Goal: Task Accomplishment & Management: Manage account settings

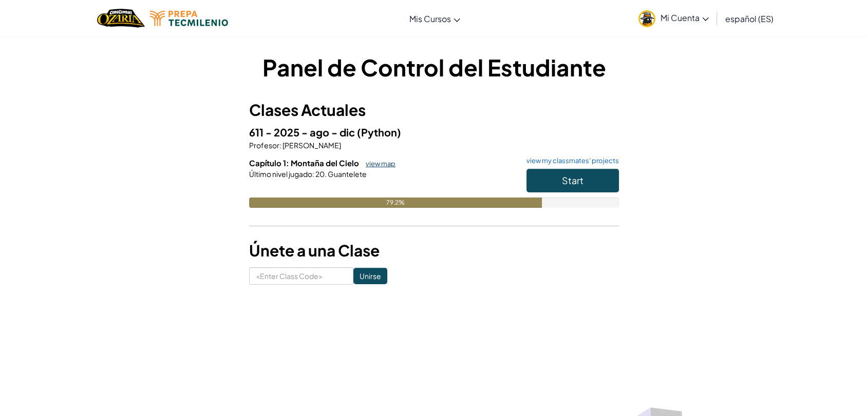
click at [384, 165] on link "view map" at bounding box center [377, 164] width 35 height 8
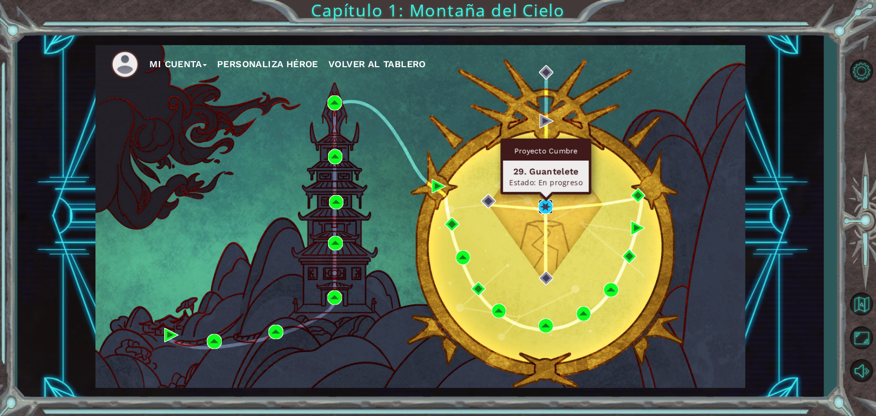
click at [544, 208] on img at bounding box center [545, 207] width 14 height 14
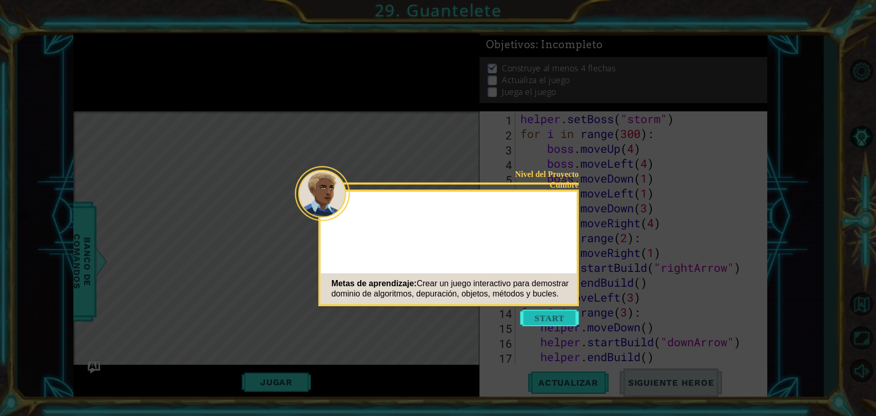
click at [534, 324] on button "Start" at bounding box center [550, 318] width 59 height 16
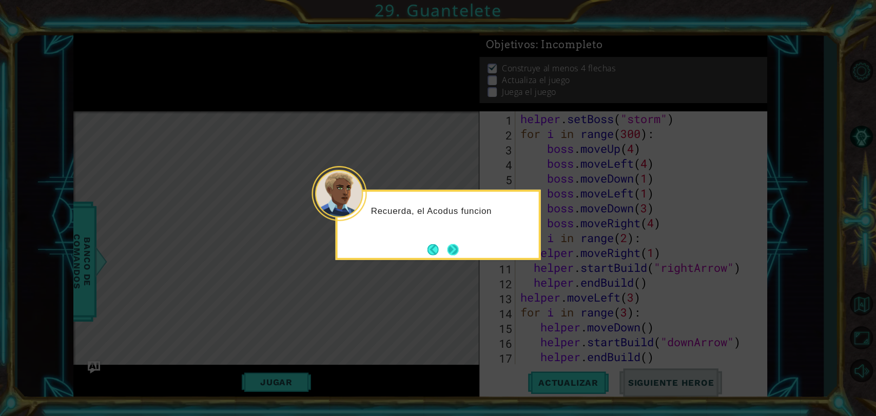
click at [454, 252] on button "Next" at bounding box center [452, 249] width 11 height 11
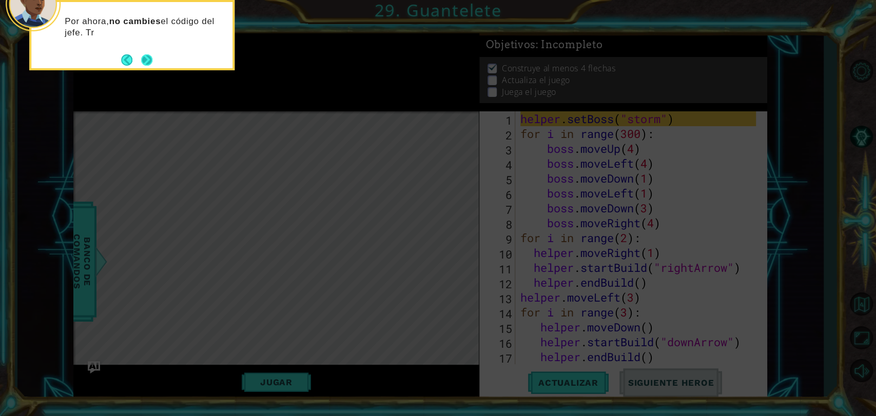
click at [145, 65] on button "Next" at bounding box center [146, 59] width 11 height 11
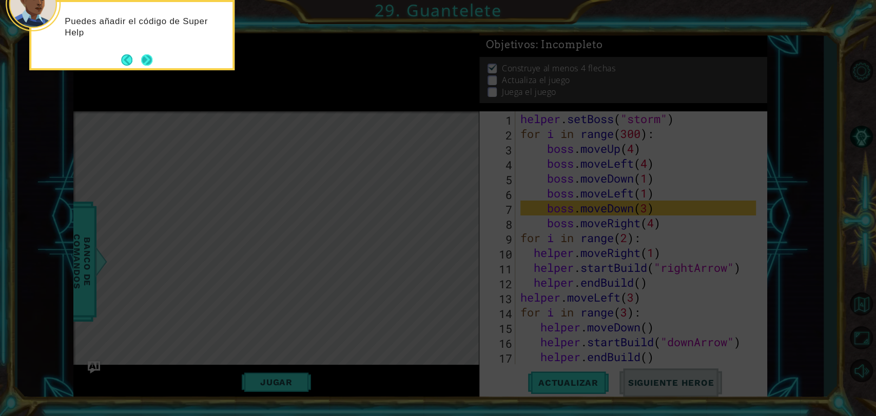
click at [147, 66] on button "Next" at bounding box center [146, 59] width 11 height 11
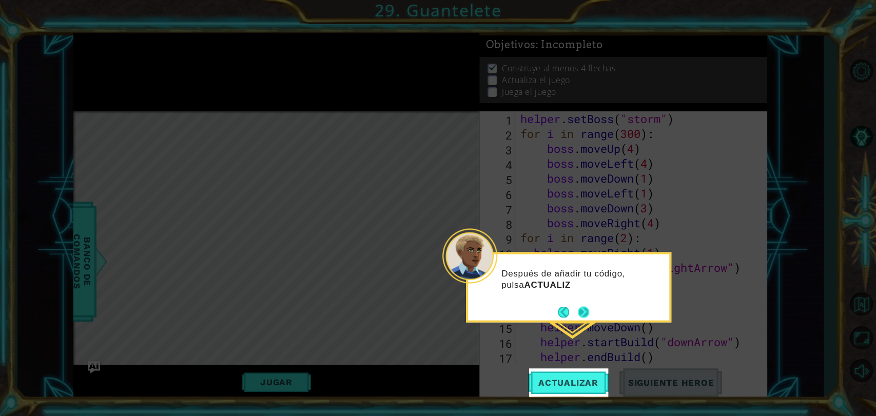
click at [583, 317] on button "Next" at bounding box center [583, 311] width 11 height 11
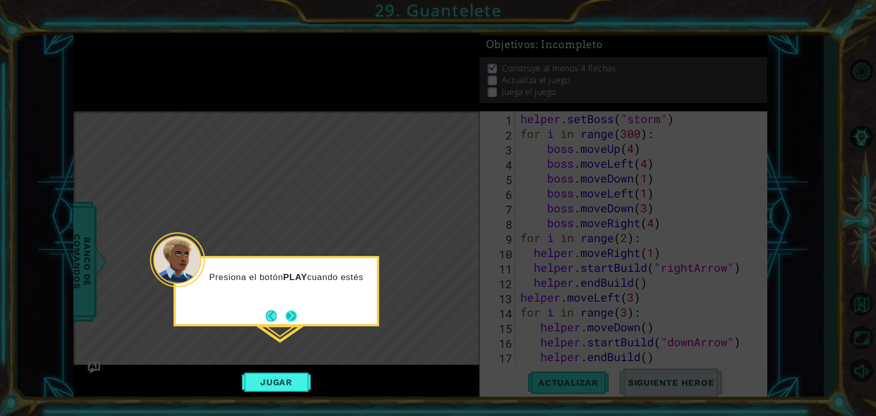
click at [287, 313] on button "Next" at bounding box center [290, 316] width 11 height 11
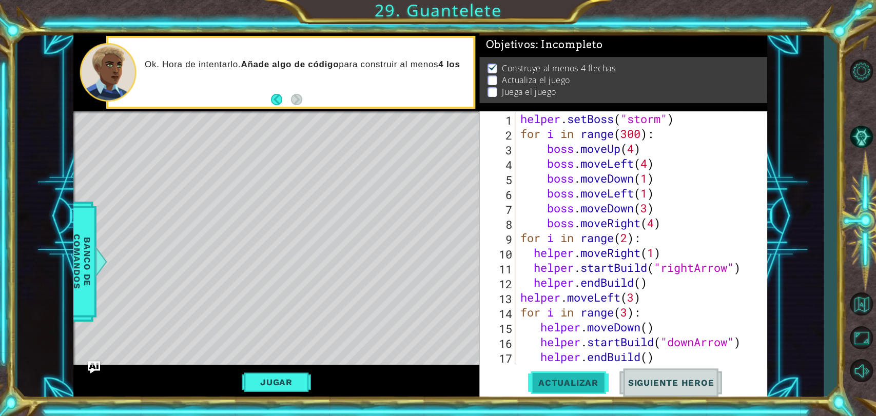
click at [596, 386] on span "Actualizar" at bounding box center [568, 383] width 81 height 10
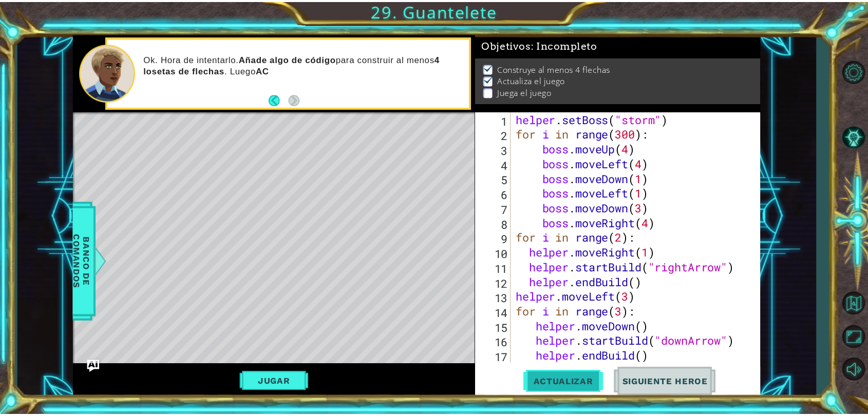
scroll to position [3, 0]
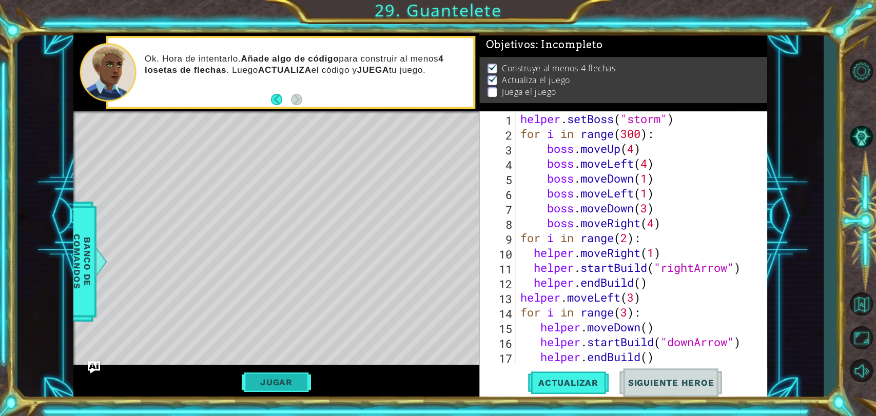
click at [291, 384] on button "Jugar" at bounding box center [276, 383] width 69 height 20
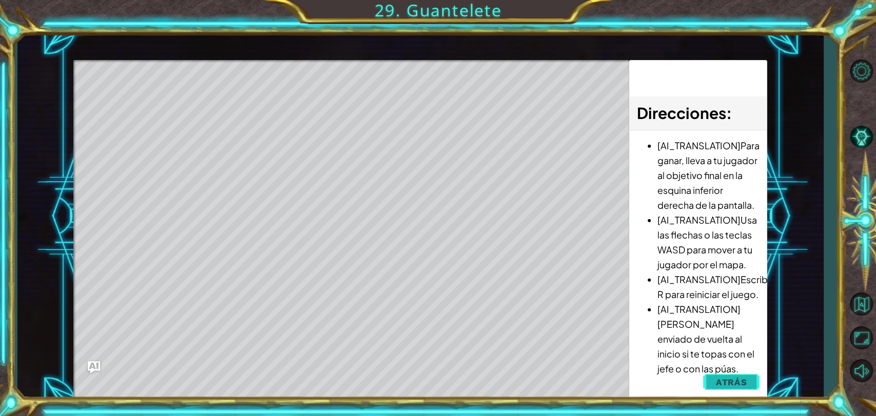
click at [716, 384] on button "Atrás" at bounding box center [731, 382] width 57 height 21
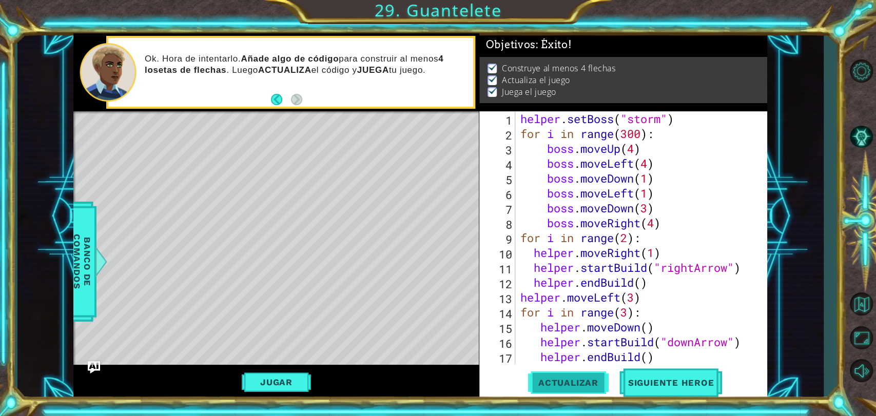
click at [572, 375] on button "Actualizar" at bounding box center [568, 383] width 81 height 29
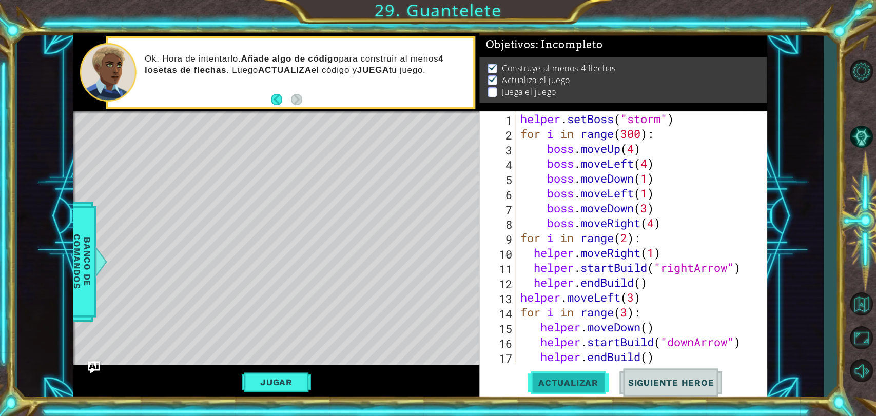
click at [585, 387] on span "Actualizar" at bounding box center [568, 383] width 81 height 10
click at [866, 309] on button "Volver al Mapa" at bounding box center [861, 305] width 30 height 30
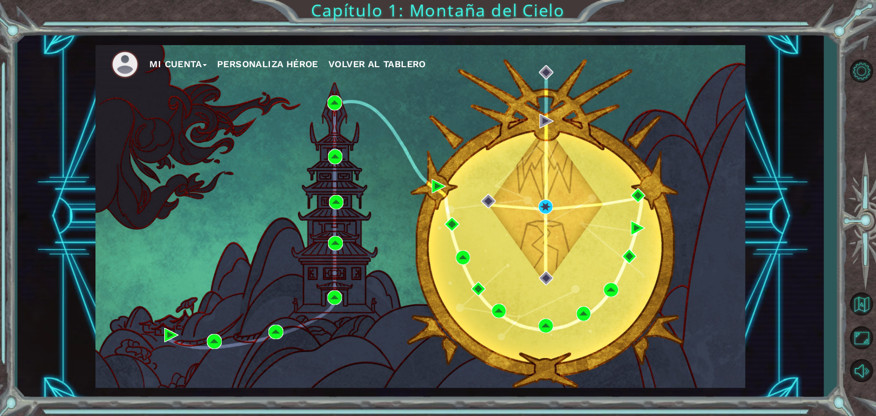
click at [193, 60] on button "Mi Cuenta" at bounding box center [177, 63] width 57 height 15
click at [203, 63] on button "Mi Cuenta" at bounding box center [177, 63] width 57 height 15
click at [205, 65] on button "Mi Cuenta" at bounding box center [177, 63] width 57 height 15
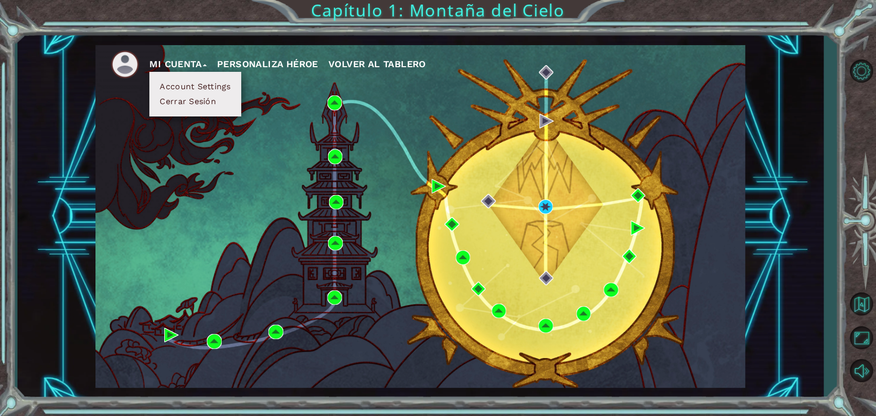
click at [194, 100] on button "Cerrar Sesión" at bounding box center [188, 101] width 63 height 11
